Goal: Transaction & Acquisition: Book appointment/travel/reservation

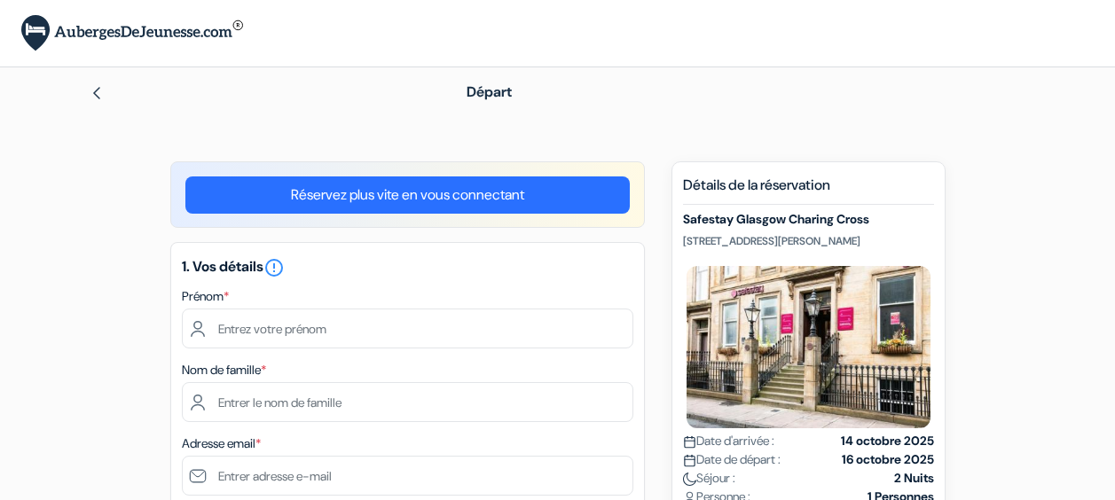
scroll to position [87, 0]
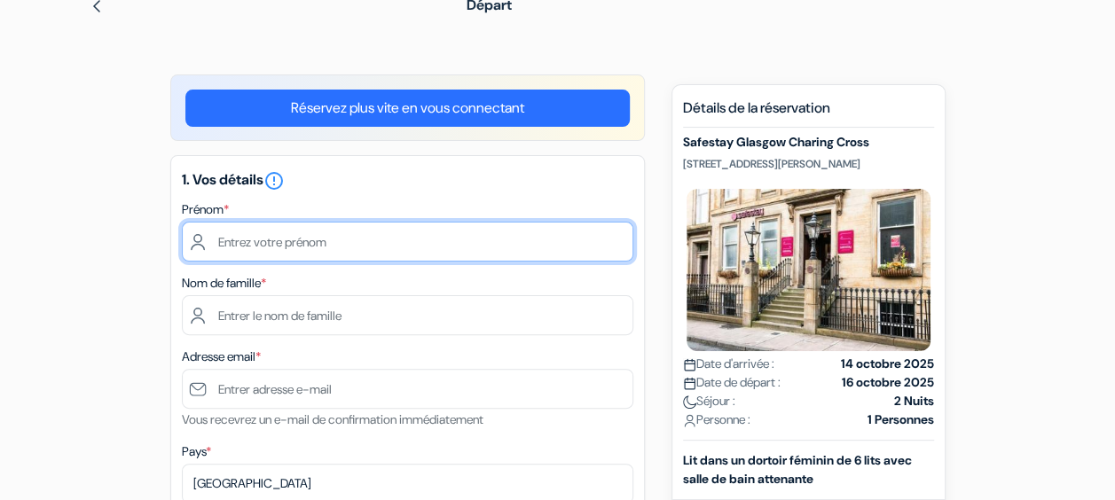
click at [302, 238] on input "text" at bounding box center [407, 242] width 451 height 40
type input "[PERSON_NAME]"
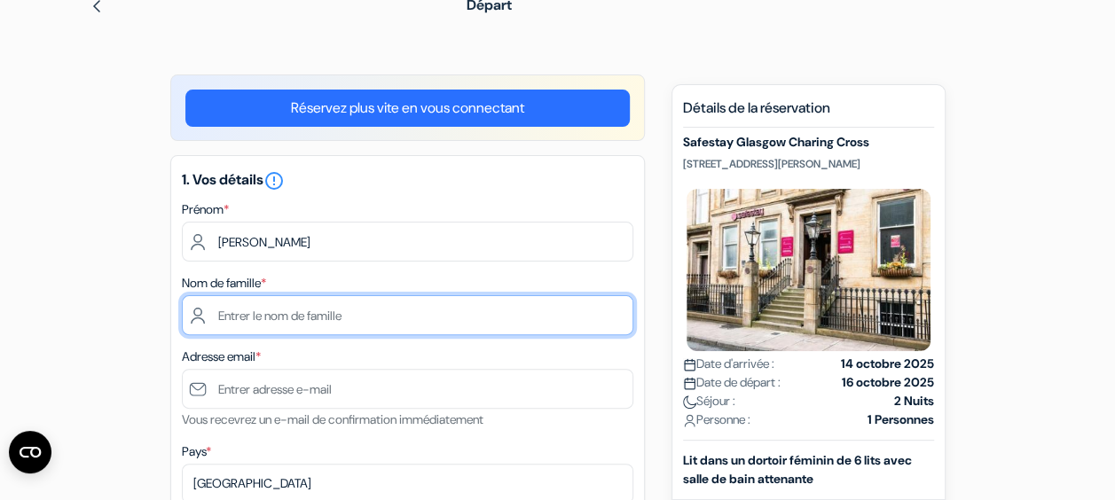
type input "MARGAT"
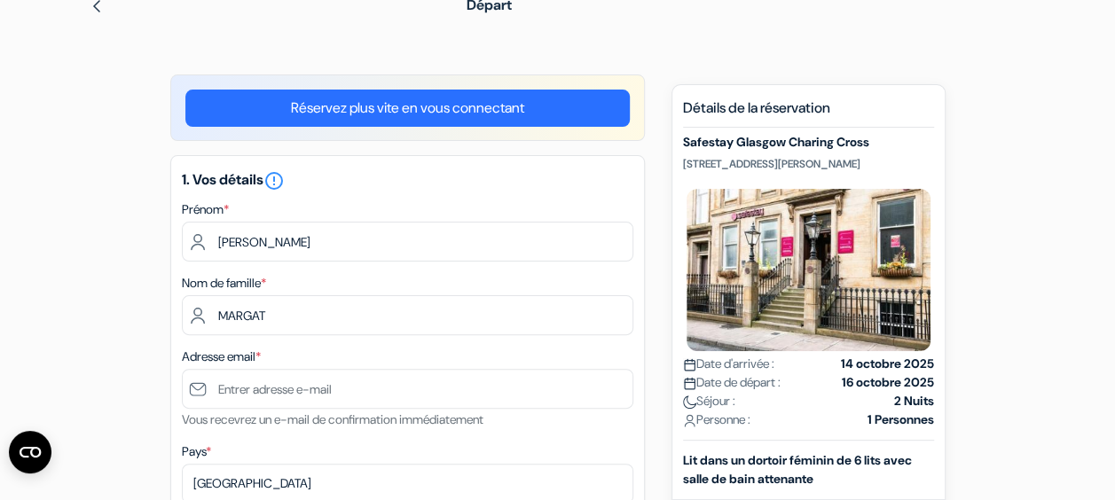
type input "[EMAIL_ADDRESS][DOMAIN_NAME]"
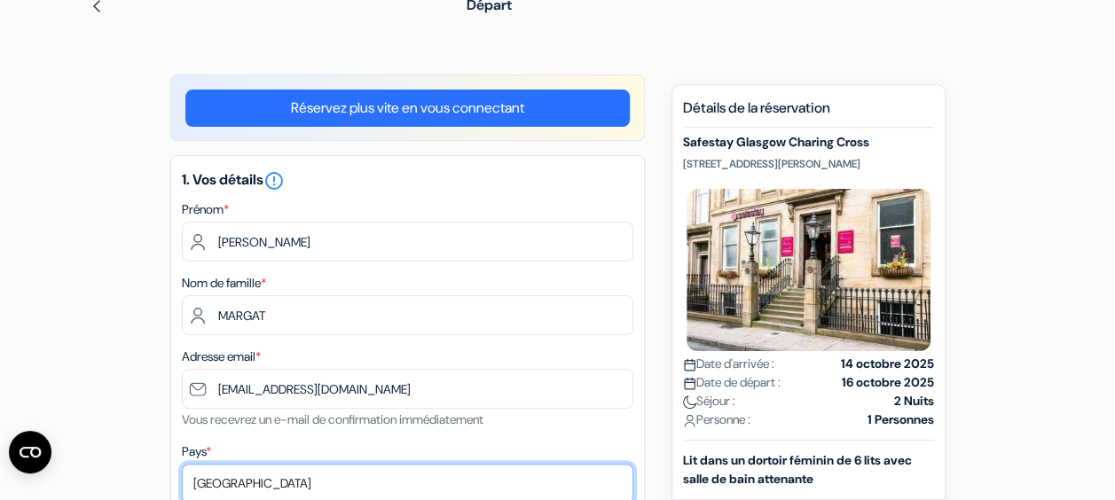
select select "169"
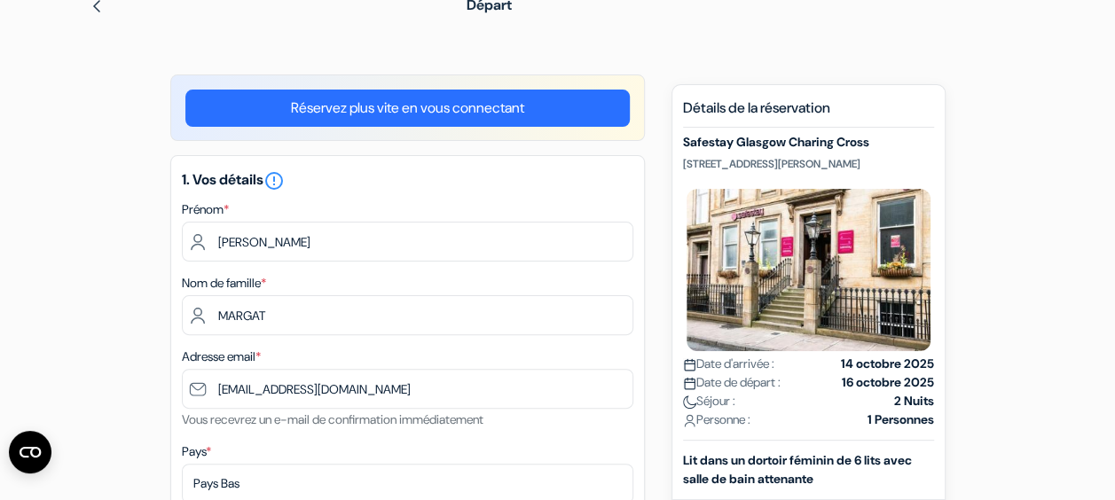
type input "[PHONE_NUMBER]"
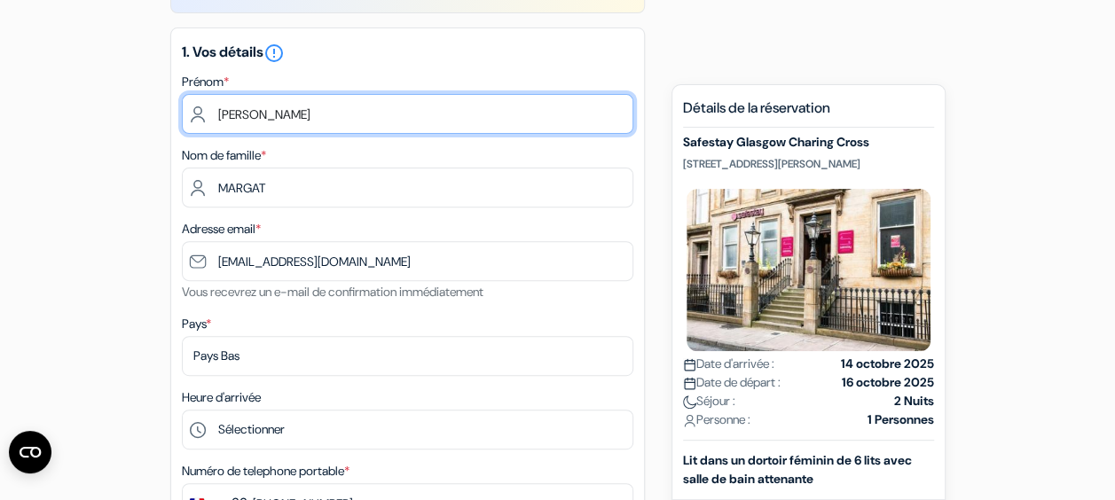
scroll to position [308, 0]
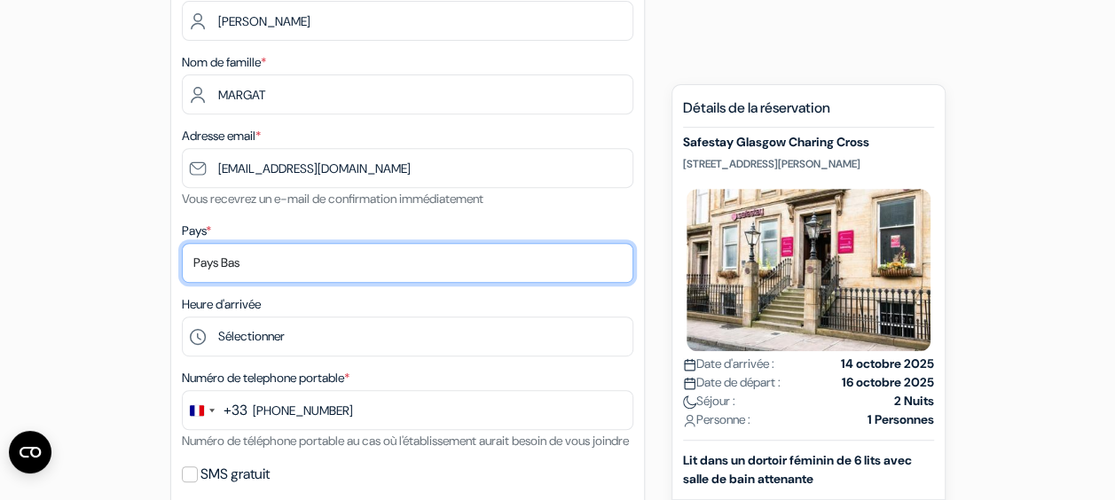
click at [273, 261] on select "Selectionner le pays Abkhazie [GEOGRAPHIC_DATA] [GEOGRAPHIC_DATA] Du [GEOGRAPHI…" at bounding box center [407, 263] width 451 height 40
select select "67"
click at [182, 244] on select "Selectionner le pays Abkhazie [GEOGRAPHIC_DATA] [GEOGRAPHIC_DATA] Du [GEOGRAPHI…" at bounding box center [407, 263] width 451 height 40
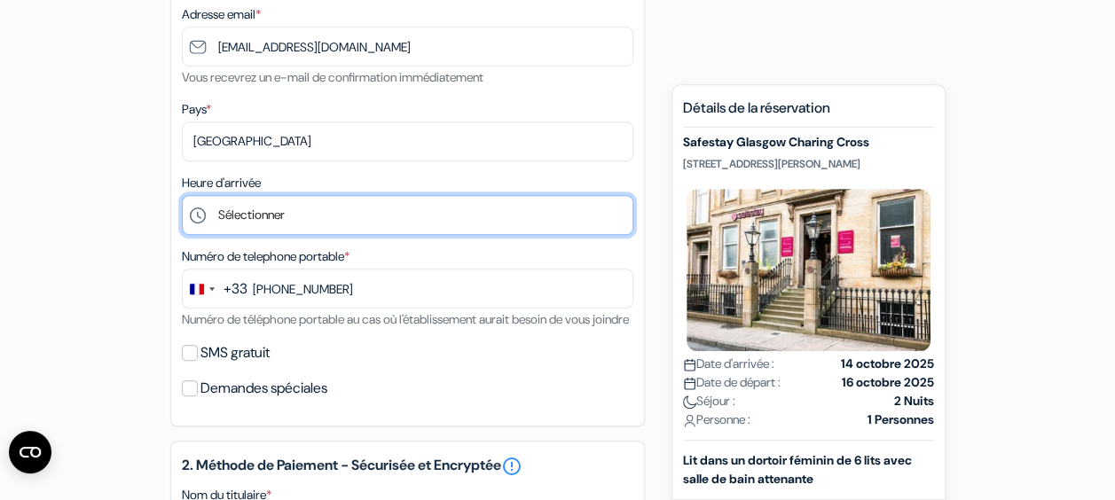
click at [259, 220] on select "Sélectionner 1:00 2:00 3:00 4:00 5:00 6:00 7:00 8:00 9:00 10:00 11:00 12:00 13:…" at bounding box center [407, 215] width 451 height 40
select select "15"
click at [182, 197] on select "Sélectionner 1:00 2:00 3:00 4:00 5:00 6:00 7:00 8:00 9:00 10:00 11:00 12:00 13:…" at bounding box center [407, 215] width 451 height 40
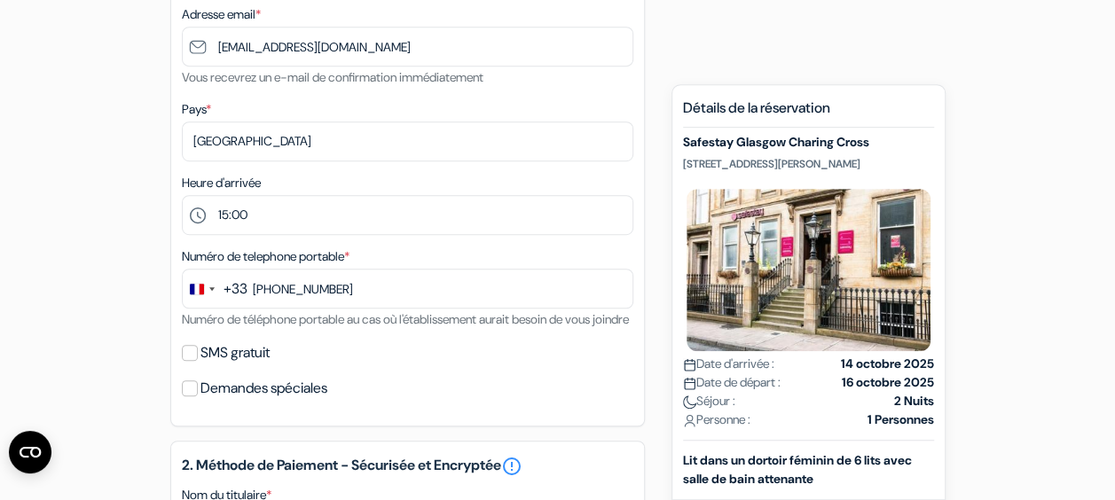
click at [284, 177] on div "Heure d'arrivée Sélectionner 1:00 2:00 3:00 4:00 5:00 6:00 7:00 8:00 9:00 10:00…" at bounding box center [407, 203] width 451 height 63
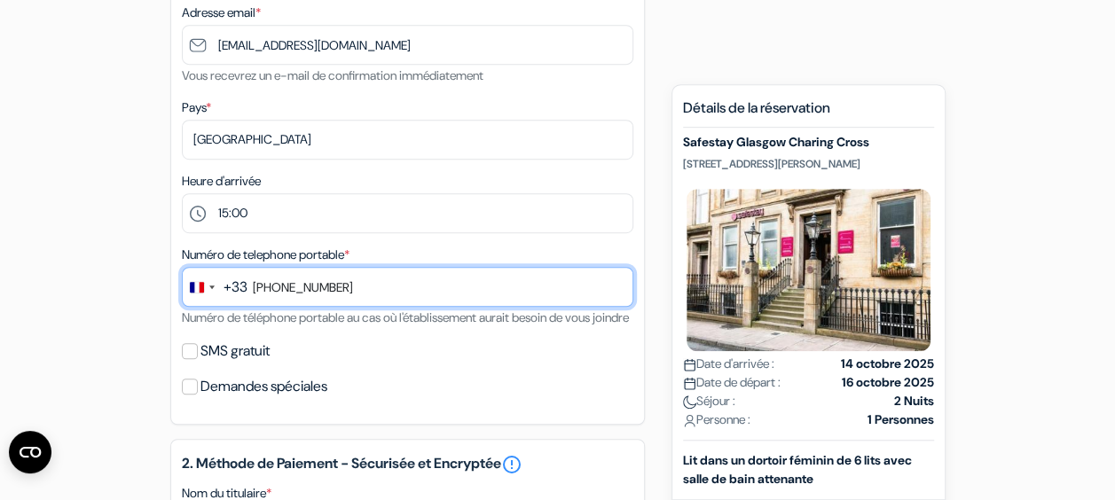
click at [276, 287] on input "[PHONE_NUMBER]" at bounding box center [407, 287] width 451 height 40
type input "783 011 882"
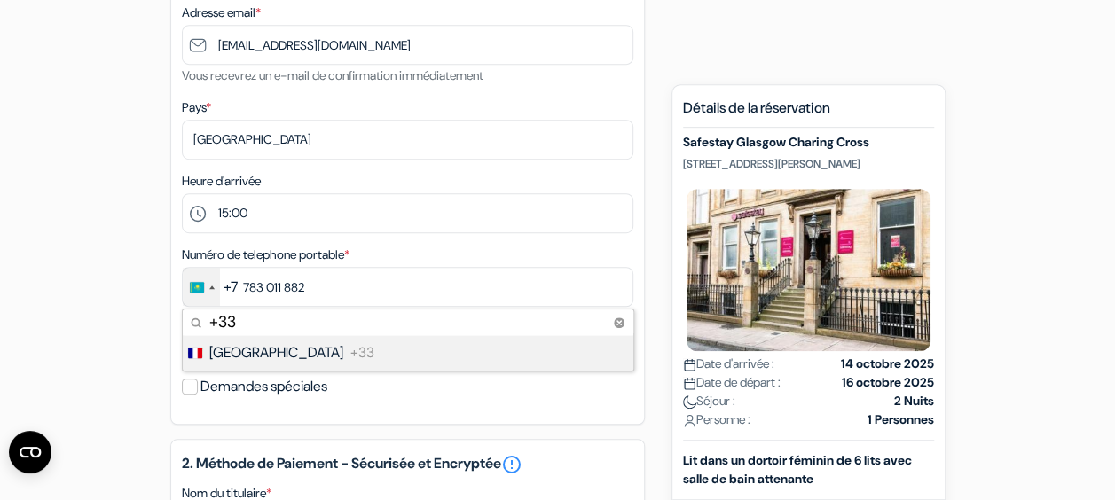
type input "+33"
click at [243, 353] on span "[GEOGRAPHIC_DATA]" at bounding box center [276, 352] width 134 height 21
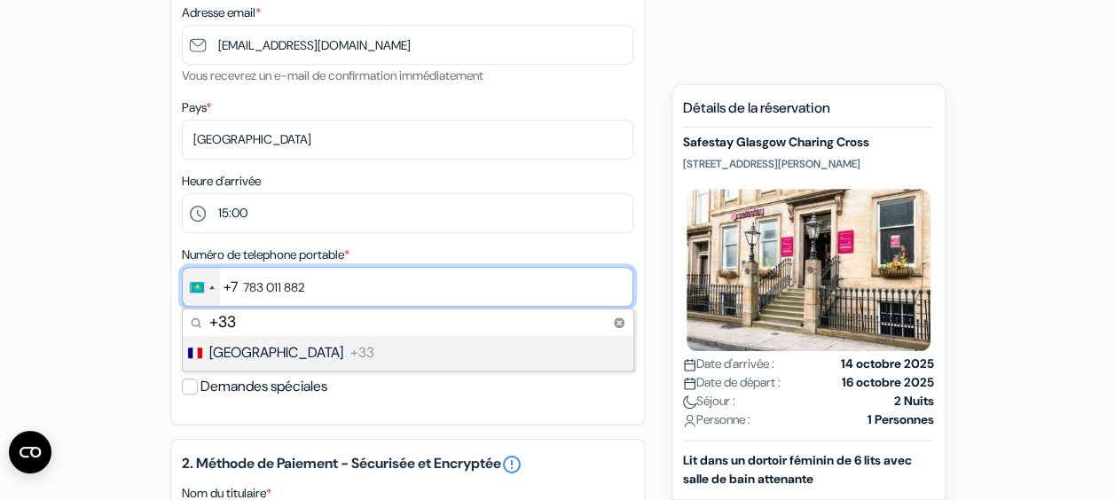
type input "7 83 01 18 82"
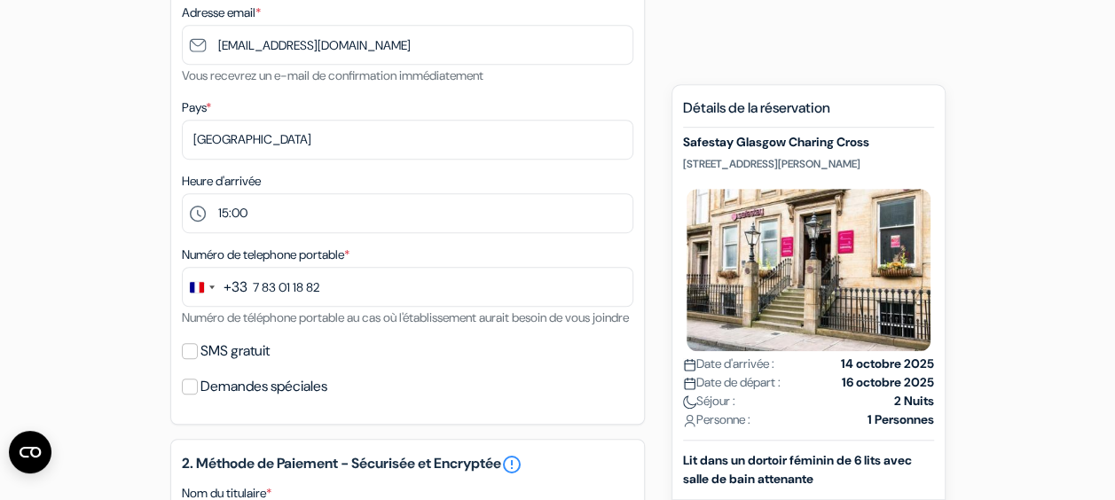
click at [133, 326] on div "add_box Safestay [GEOGRAPHIC_DATA] [STREET_ADDRESS][PERSON_NAME] Détails de l'é…" at bounding box center [557, 445] width 1011 height 1431
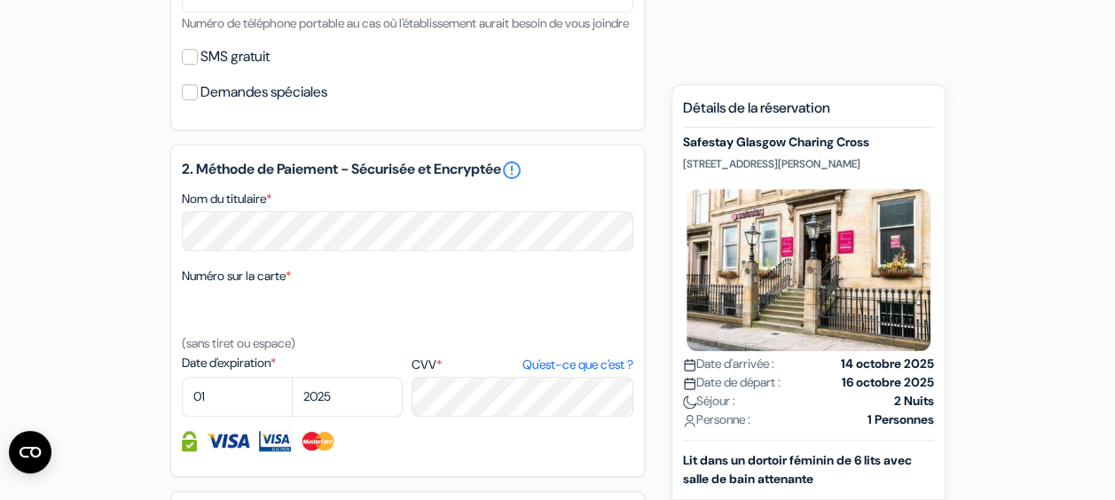
scroll to position [801, 0]
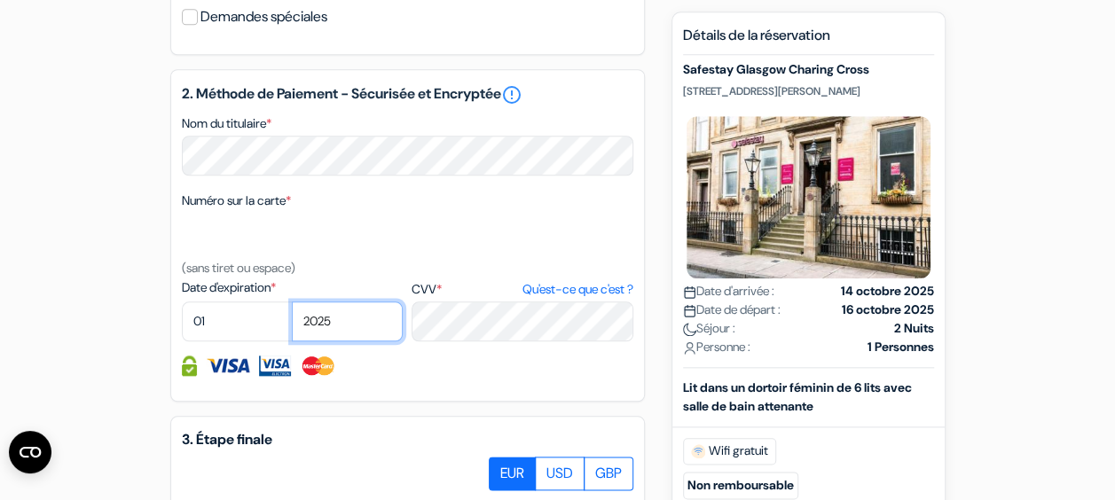
select select "2026"
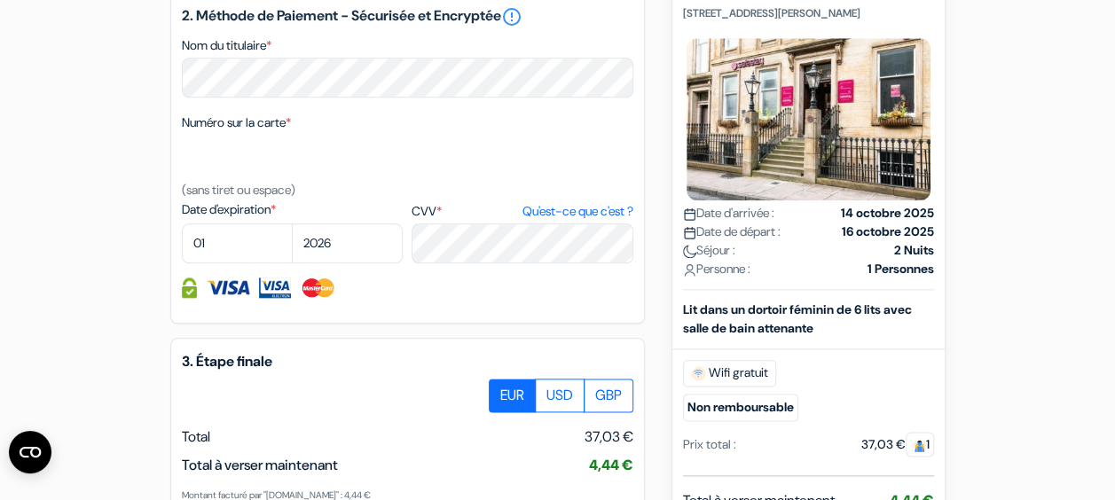
click at [422, 200] on div "Numéro sur la carte * (sans tiret ou espace)" at bounding box center [407, 156] width 451 height 89
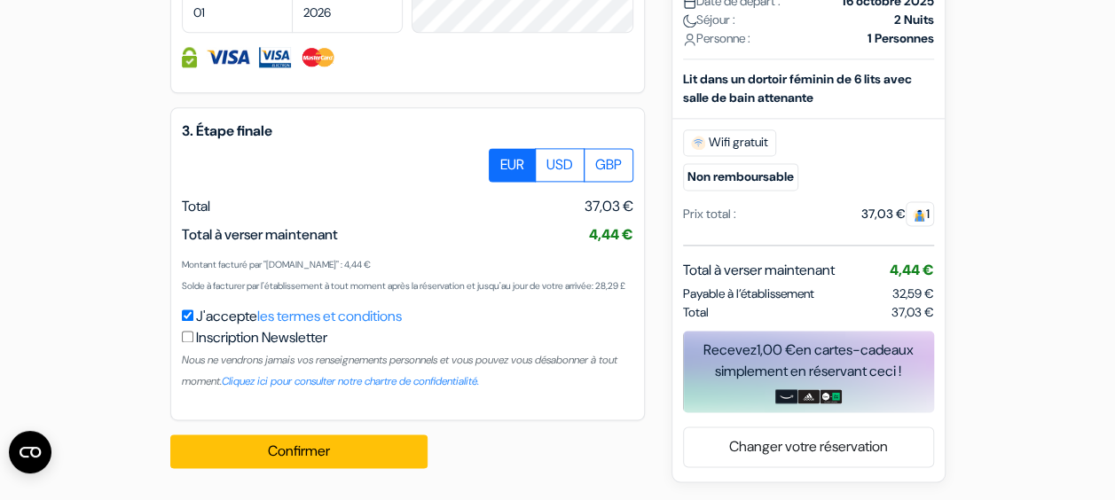
scroll to position [1154, 0]
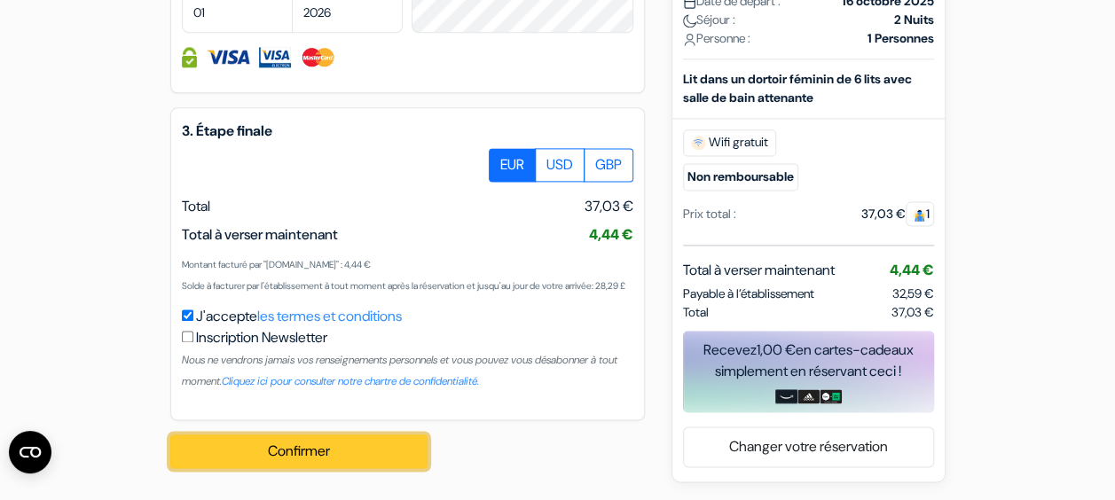
click at [303, 449] on button "Confirmer Loading..." at bounding box center [298, 452] width 257 height 34
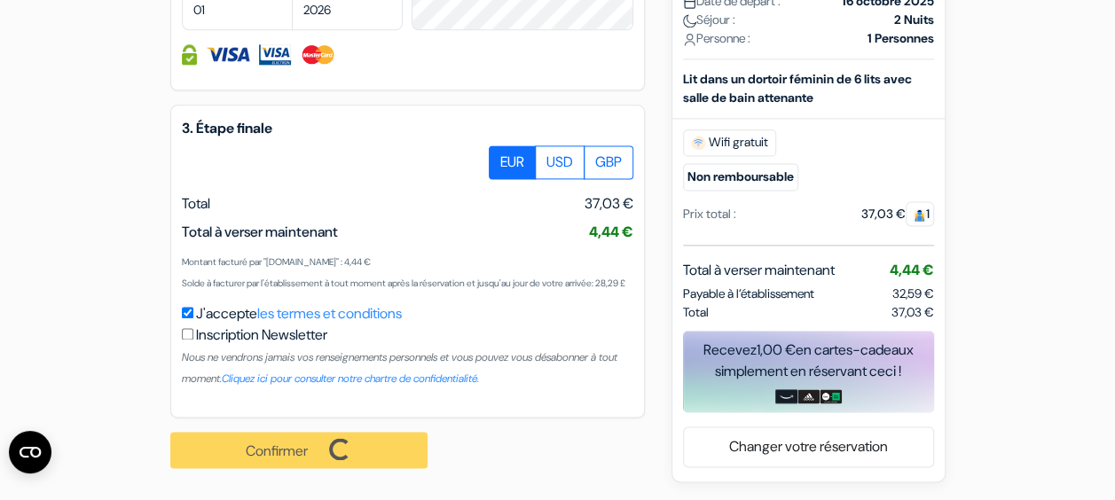
scroll to position [1157, 0]
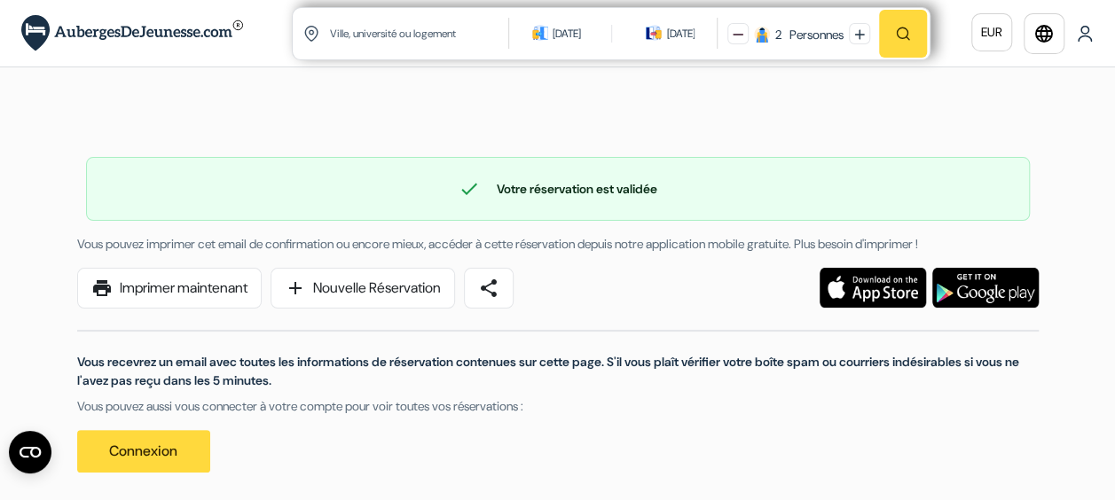
click at [385, 47] on input "text" at bounding box center [420, 33] width 184 height 43
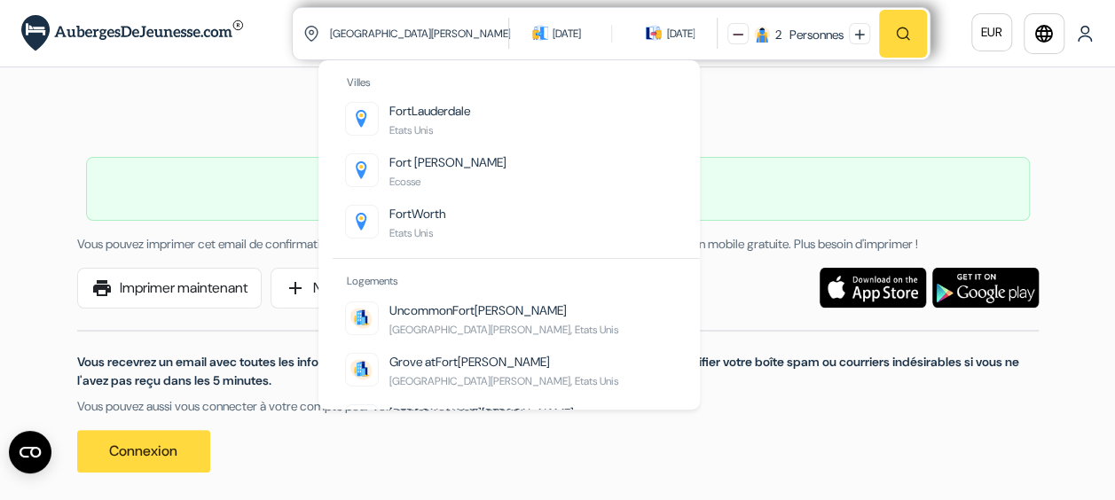
type input "[GEOGRAPHIC_DATA][PERSON_NAME]"
click at [559, 35] on div "[DATE]" at bounding box center [567, 34] width 28 height 18
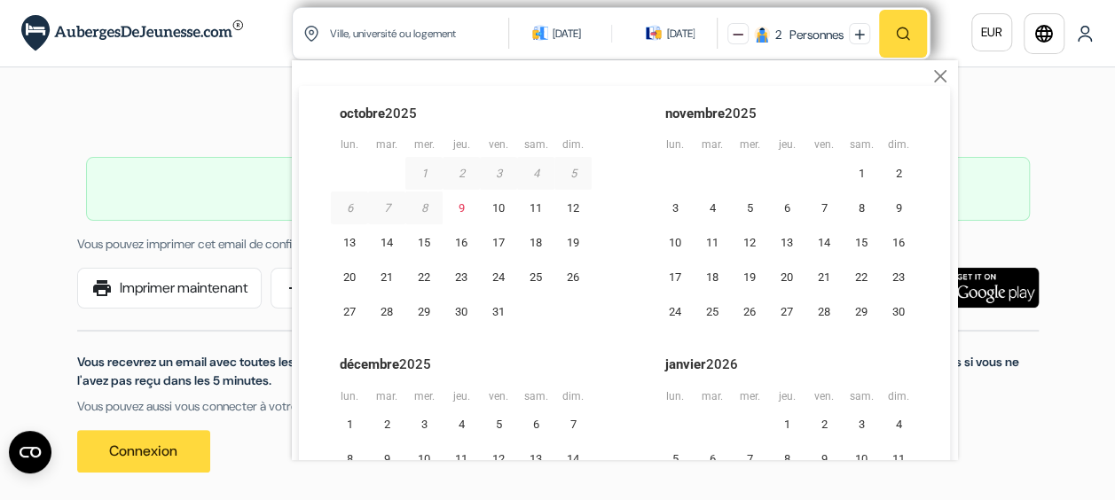
click at [404, 33] on input "text" at bounding box center [420, 33] width 184 height 43
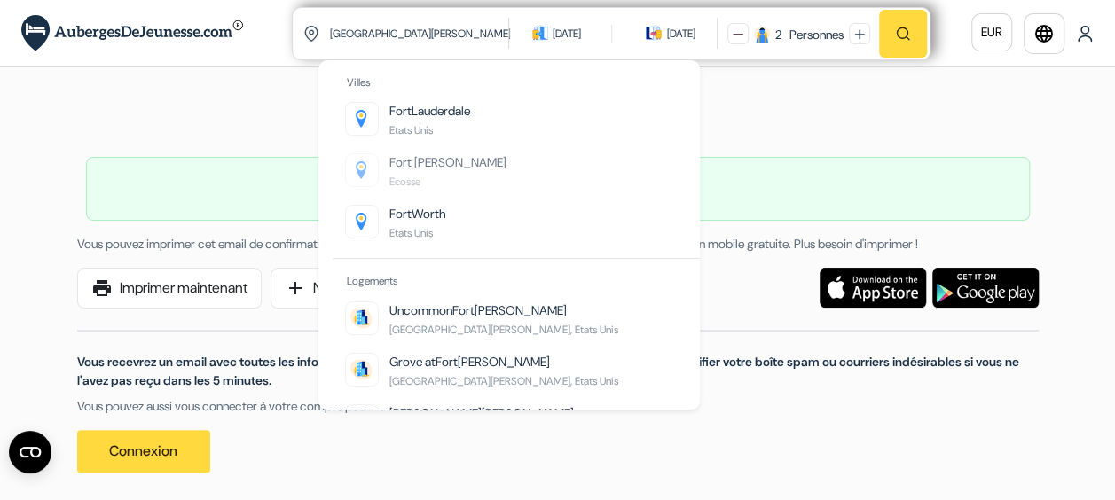
click at [416, 168] on span "[PERSON_NAME]" at bounding box center [460, 162] width 92 height 16
type input "[GEOGRAPHIC_DATA][PERSON_NAME], Ecosse"
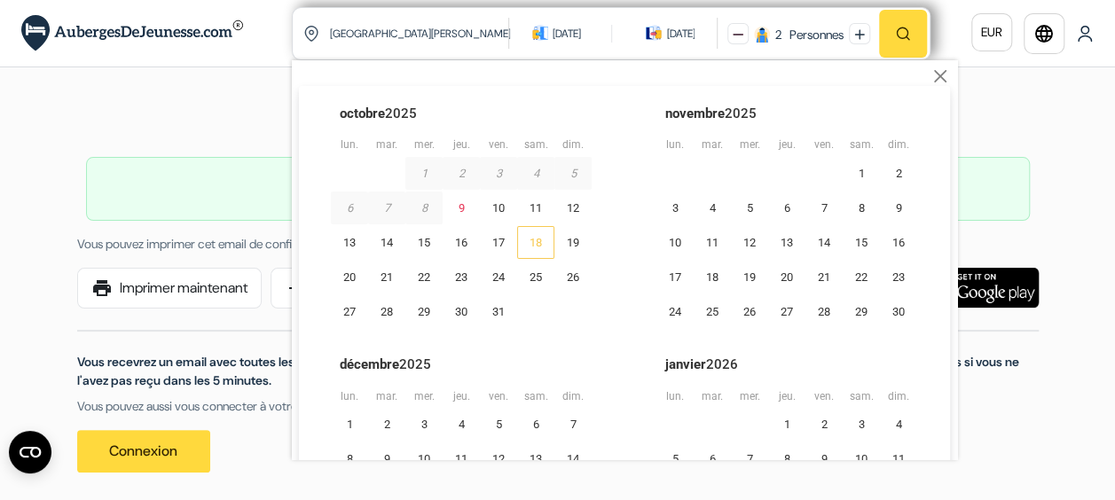
click at [528, 248] on div "18" at bounding box center [535, 242] width 37 height 33
click at [343, 286] on div "20" at bounding box center [349, 277] width 37 height 33
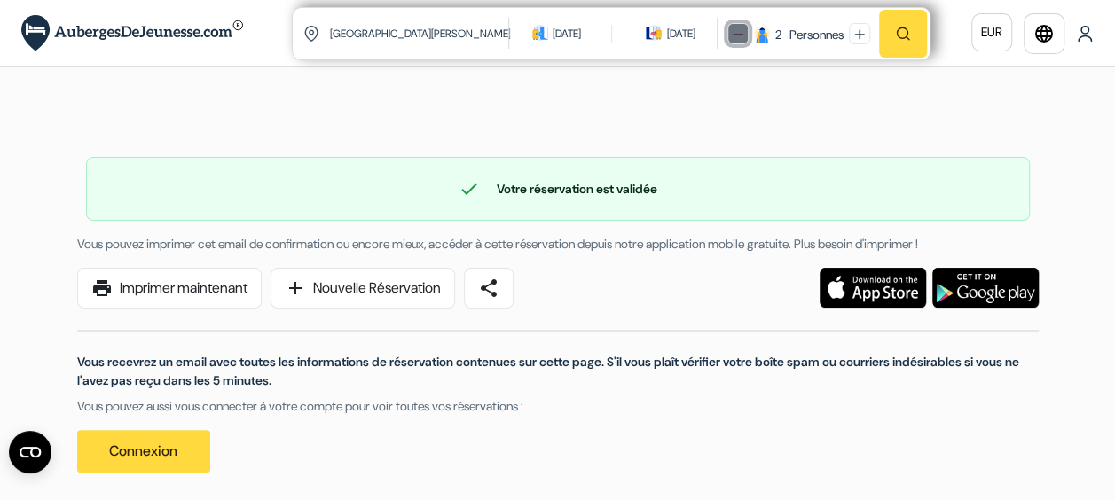
click at [733, 30] on img at bounding box center [738, 34] width 11 height 11
click at [896, 32] on img "button" at bounding box center [903, 34] width 16 height 16
